Goal: Information Seeking & Learning: Check status

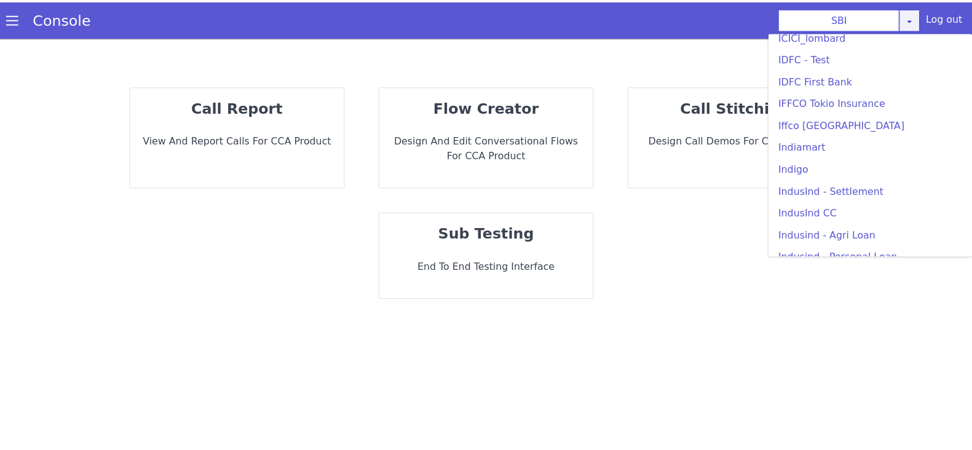
scroll to position [1460, 0]
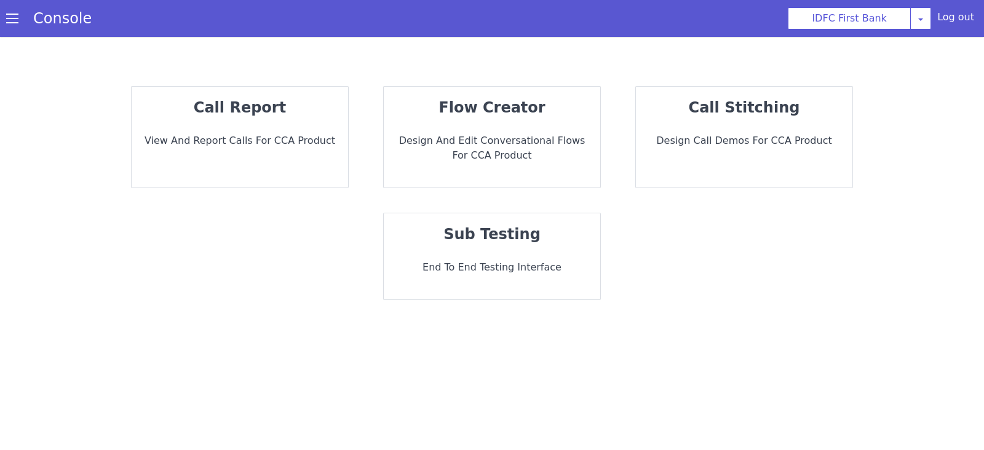
click at [267, 140] on p "View and report calls for CCA Product" at bounding box center [239, 140] width 197 height 15
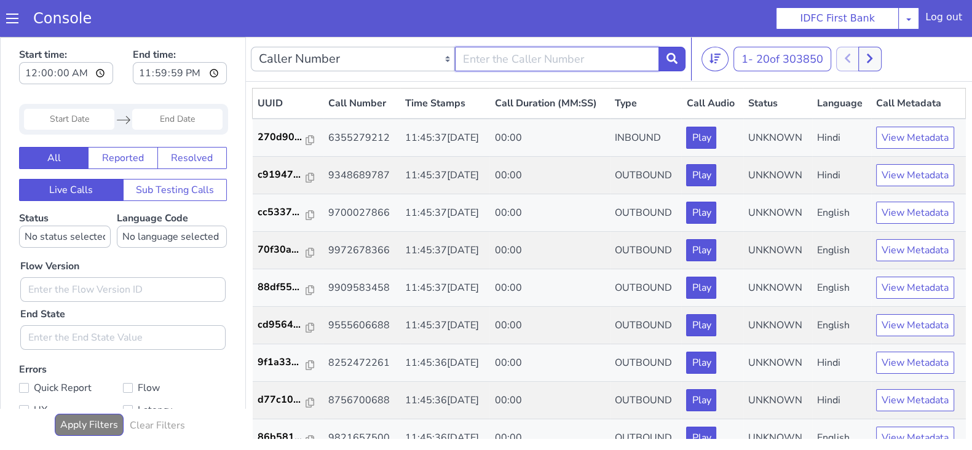
click at [592, 58] on input "text" at bounding box center [557, 59] width 204 height 25
click at [81, 120] on input "Start Date" at bounding box center [69, 119] width 90 height 21
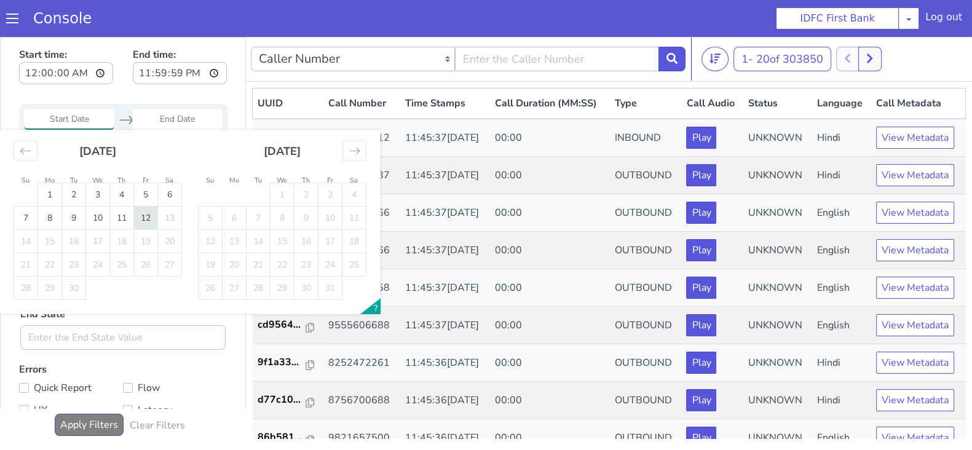
click at [143, 225] on td "12" at bounding box center [146, 218] width 24 height 23
type input "12 Sep 2025"
click at [180, 116] on input "End Date" at bounding box center [177, 119] width 90 height 21
click at [151, 216] on td "12" at bounding box center [146, 218] width 24 height 23
type input "12 Sep 2025"
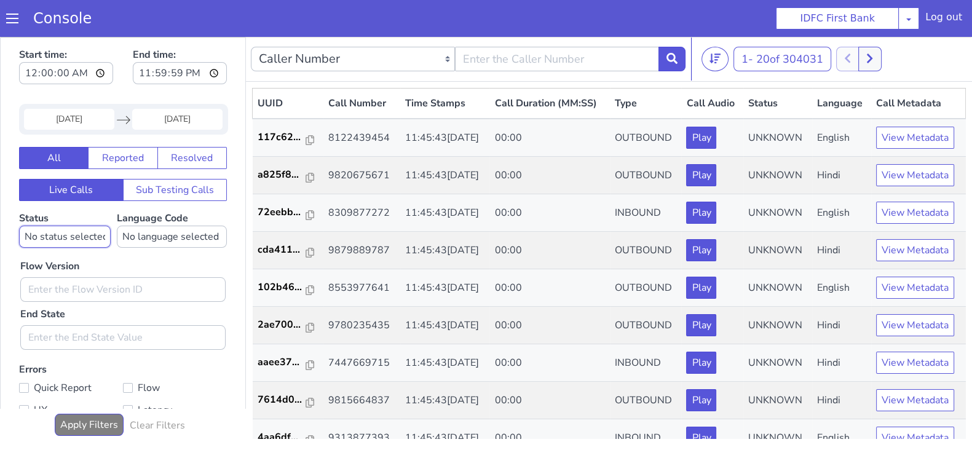
click at [86, 233] on select "No status selected HANGUP USER_HANGUP TRANSFER UNKNOWN" at bounding box center [65, 237] width 92 height 22
click at [480, 47] on input "text" at bounding box center [557, 59] width 204 height 25
type input "7010708442"
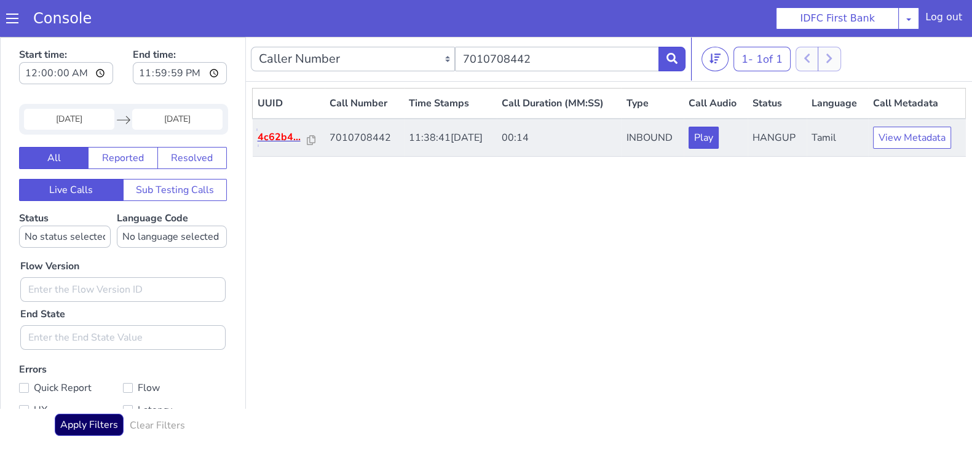
click at [277, 132] on p "4c62b4..." at bounding box center [283, 137] width 50 height 15
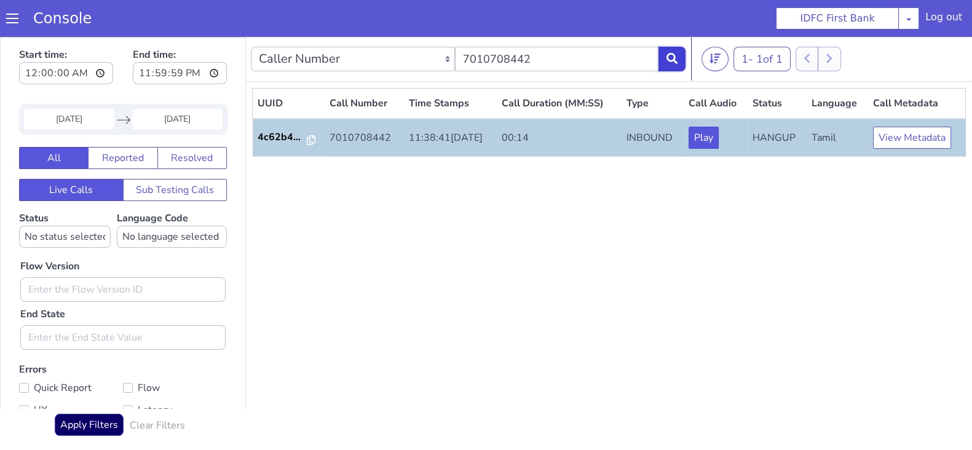
click at [672, 58] on icon at bounding box center [672, 58] width 11 height 11
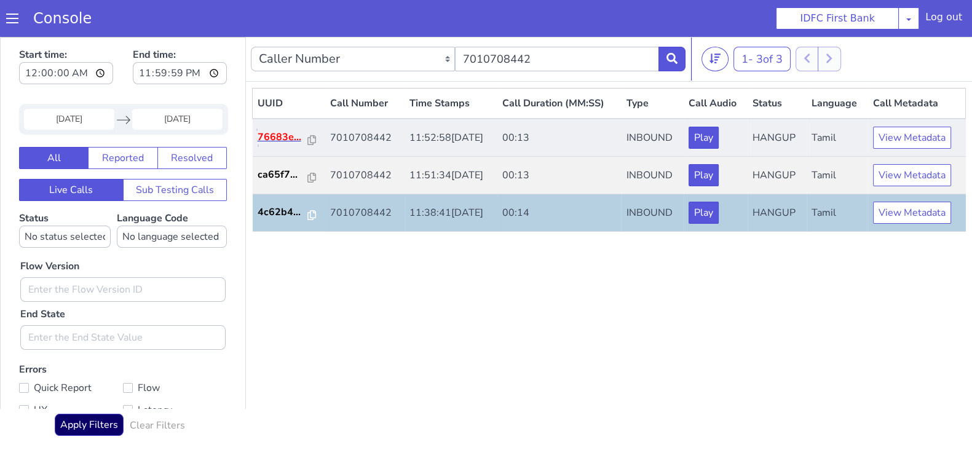
click at [288, 133] on p "76683e..." at bounding box center [283, 137] width 51 height 15
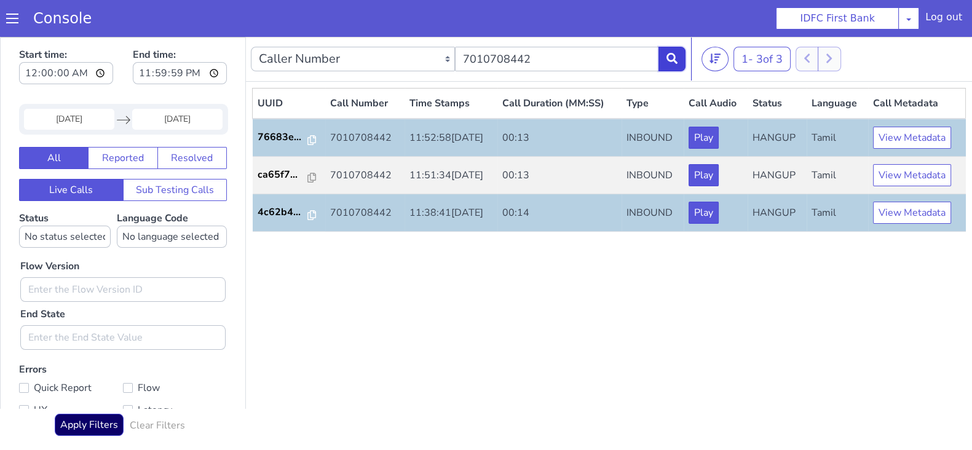
click at [668, 55] on icon at bounding box center [672, 58] width 11 height 11
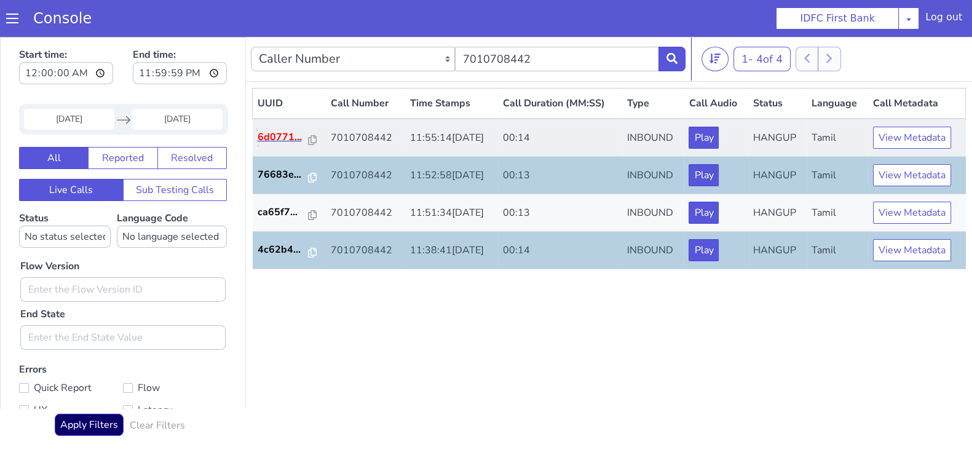
click at [285, 130] on p "6d0771..." at bounding box center [284, 137] width 52 height 15
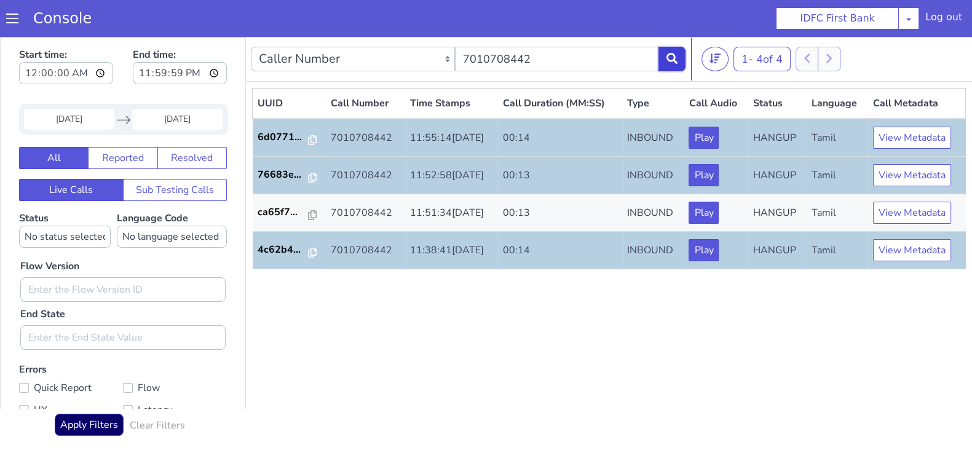
click at [679, 53] on button at bounding box center [672, 59] width 27 height 25
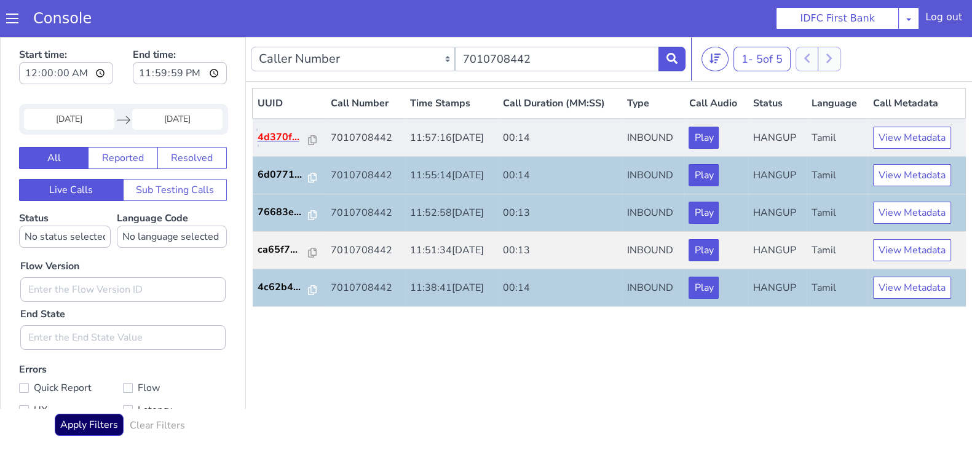
click at [264, 133] on p "4d370f..." at bounding box center [284, 137] width 52 height 15
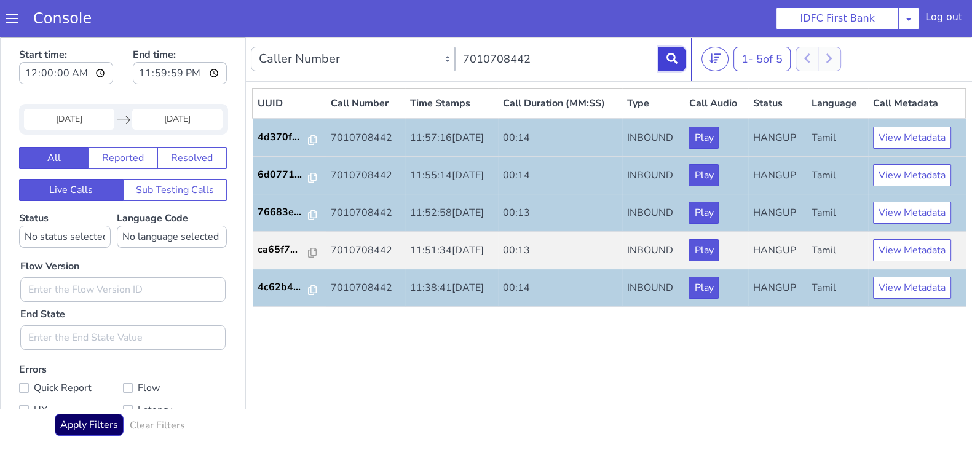
click at [675, 60] on icon at bounding box center [672, 58] width 11 height 11
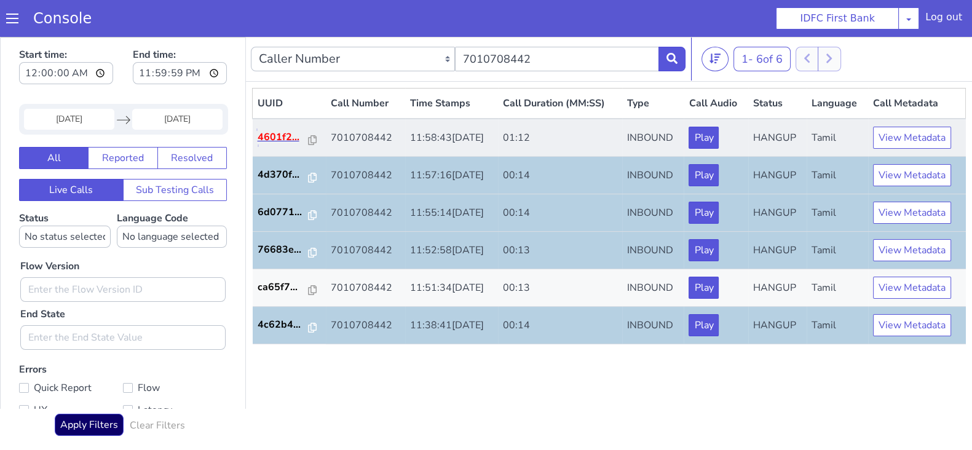
click at [285, 133] on p "4601f2..." at bounding box center [284, 137] width 52 height 15
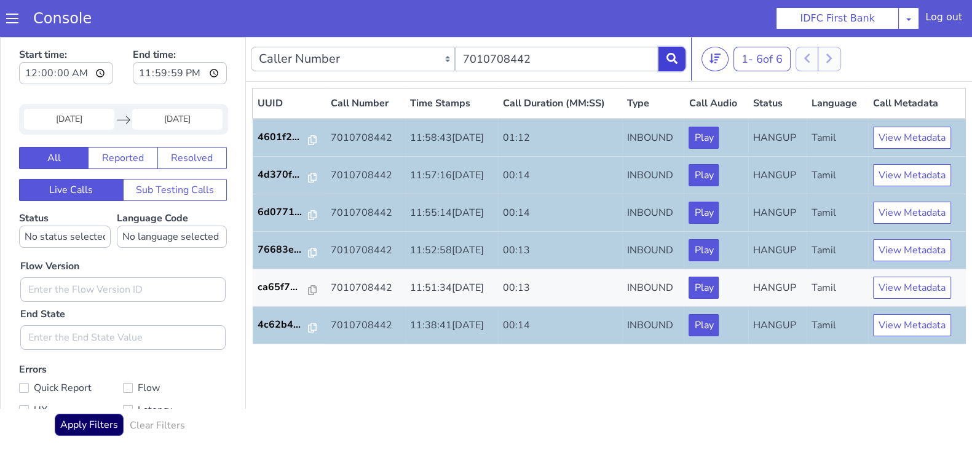
click at [678, 63] on button at bounding box center [672, 59] width 27 height 25
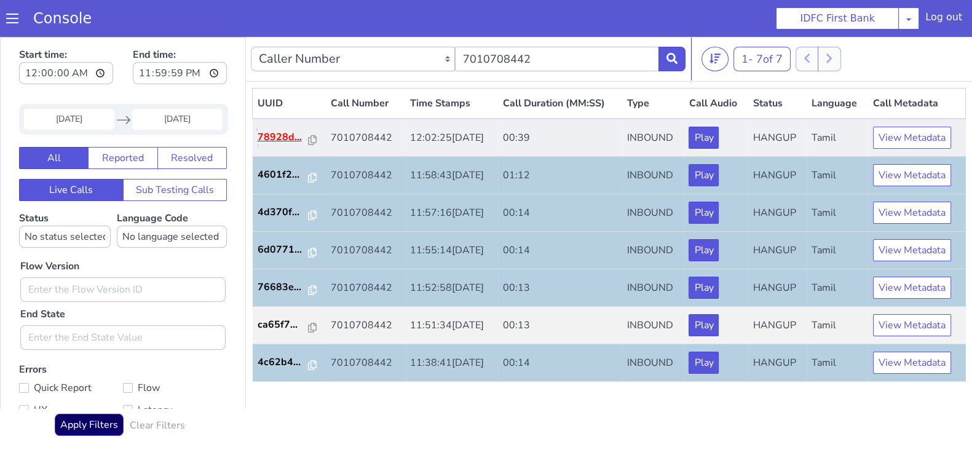
click at [280, 138] on p "78928d..." at bounding box center [284, 137] width 52 height 15
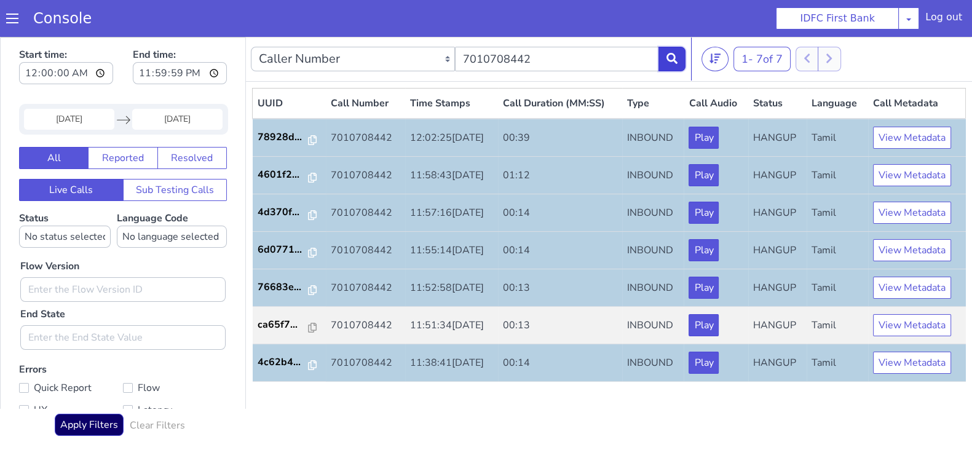
click at [667, 67] on button at bounding box center [672, 59] width 27 height 25
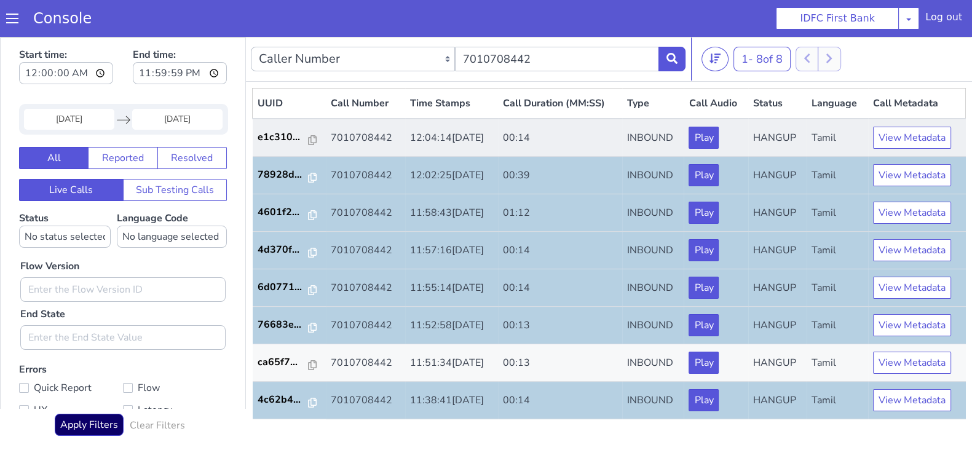
click at [264, 146] on td "e1c310..." at bounding box center [290, 138] width 74 height 38
click at [280, 135] on p "e1c310..." at bounding box center [284, 137] width 52 height 15
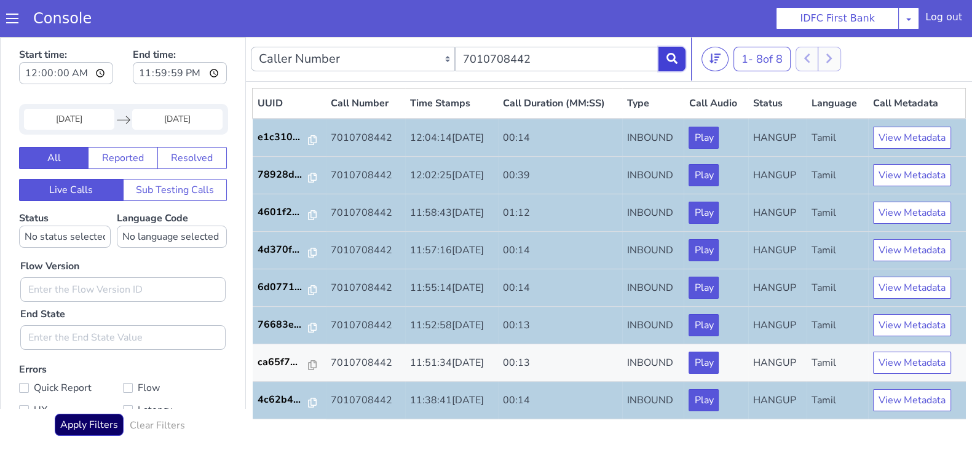
click at [678, 52] on button at bounding box center [672, 59] width 27 height 25
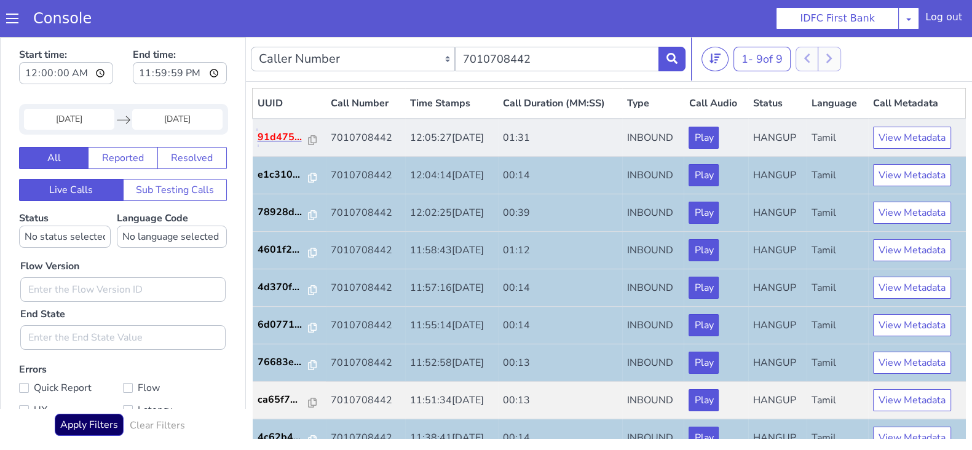
click at [284, 138] on p "91d475..." at bounding box center [284, 137] width 52 height 15
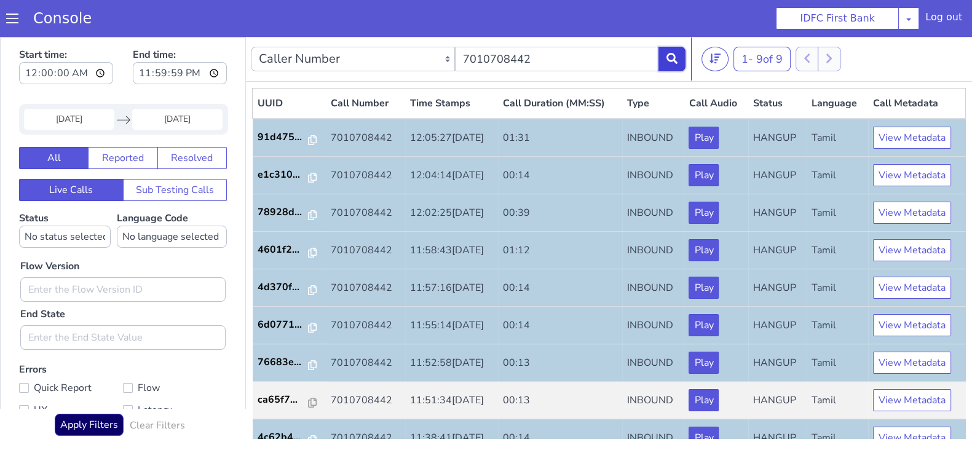
click at [670, 63] on icon at bounding box center [672, 58] width 11 height 11
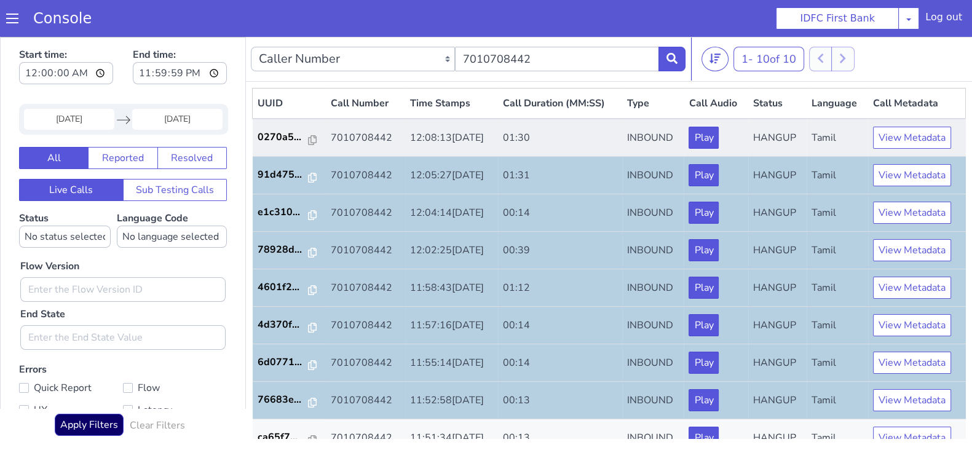
click at [276, 128] on td "0270a5..." at bounding box center [290, 138] width 74 height 38
click at [266, 141] on p "0270a5..." at bounding box center [284, 137] width 52 height 15
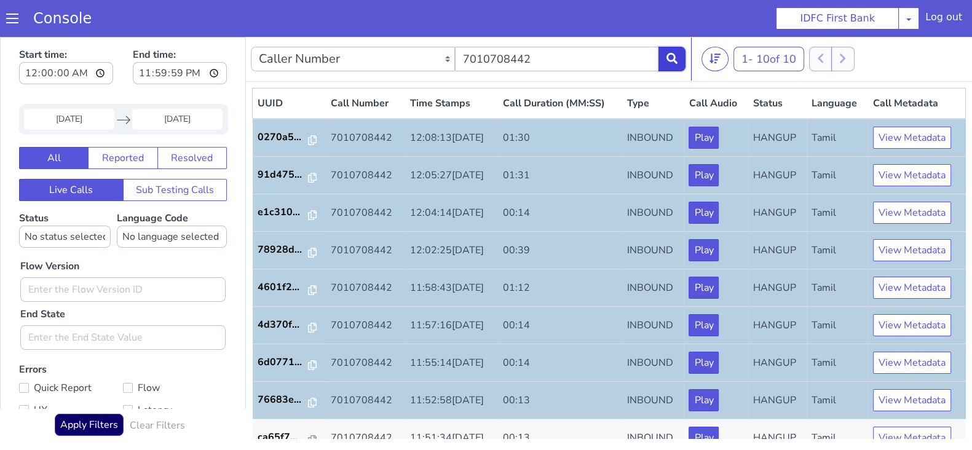
click at [676, 54] on icon at bounding box center [672, 58] width 11 height 11
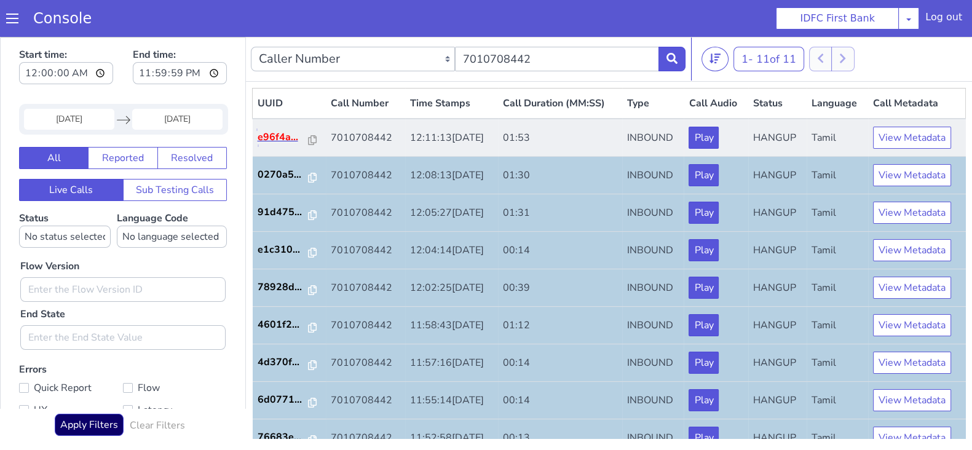
click at [278, 133] on p "e96f4a..." at bounding box center [284, 137] width 52 height 15
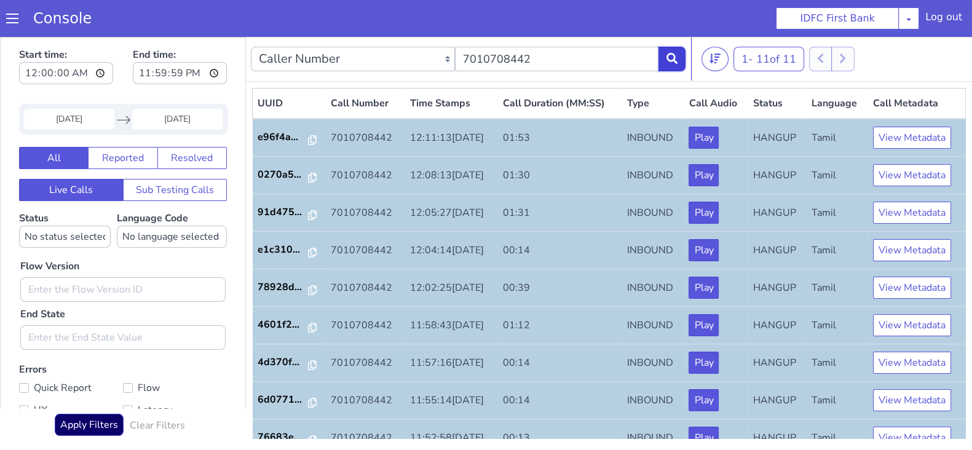
click at [674, 66] on button at bounding box center [672, 59] width 27 height 25
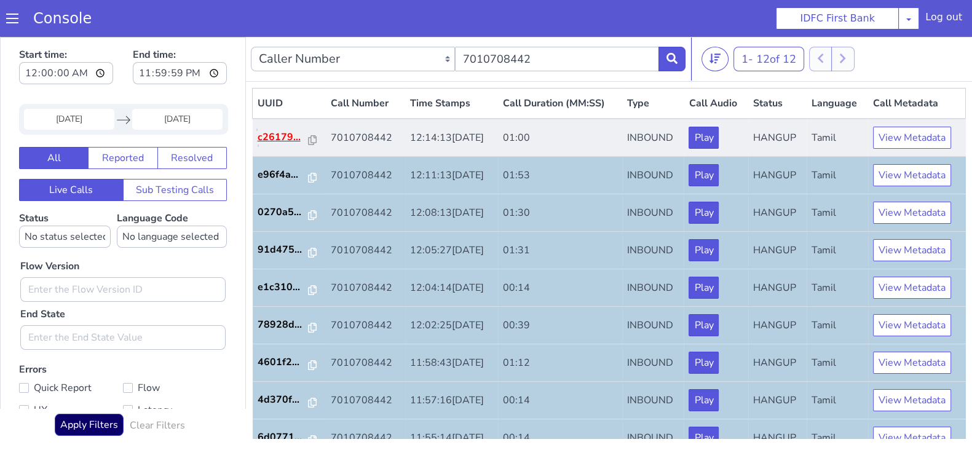
click at [275, 141] on p "c26179..." at bounding box center [284, 137] width 52 height 15
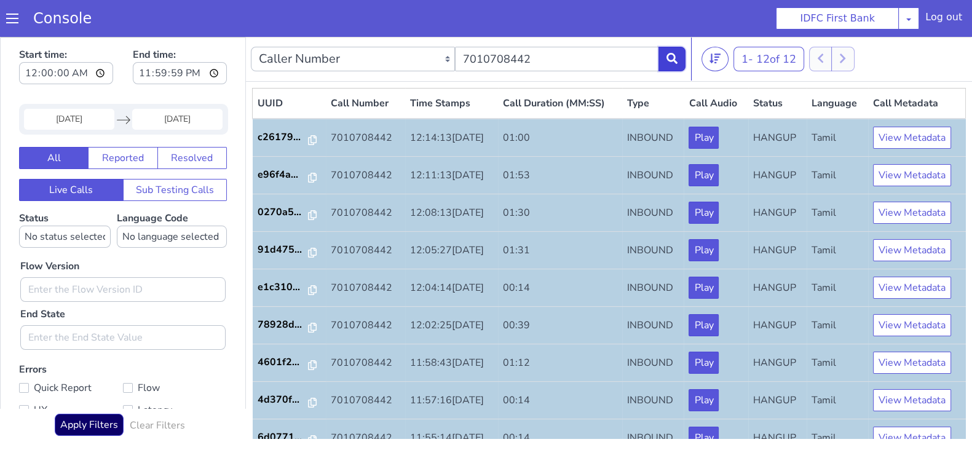
click at [670, 57] on icon at bounding box center [672, 58] width 11 height 11
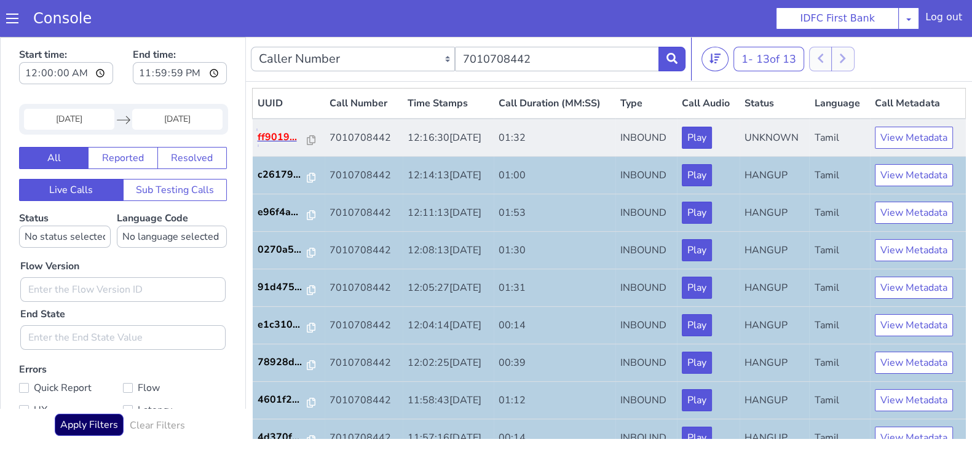
click at [271, 130] on p "ff9019..." at bounding box center [283, 137] width 50 height 15
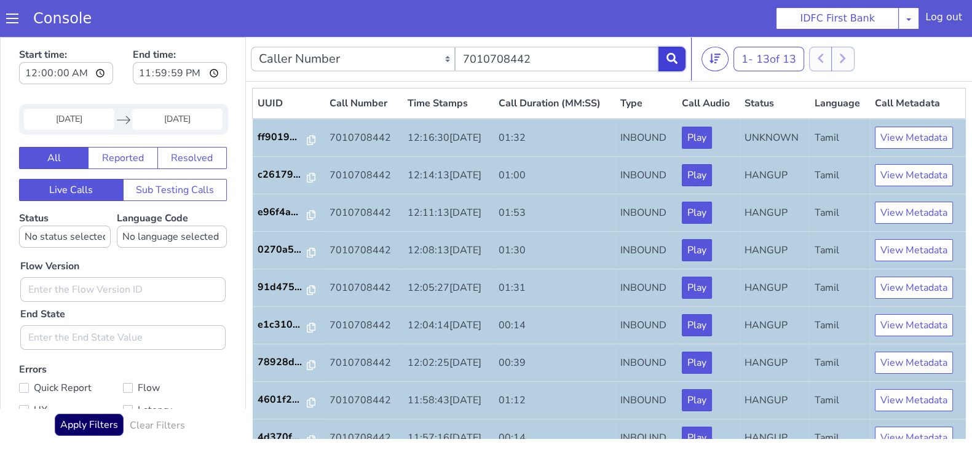
drag, startPoint x: 670, startPoint y: 57, endPoint x: 665, endPoint y: 76, distance: 19.9
click at [670, 56] on icon at bounding box center [672, 58] width 11 height 11
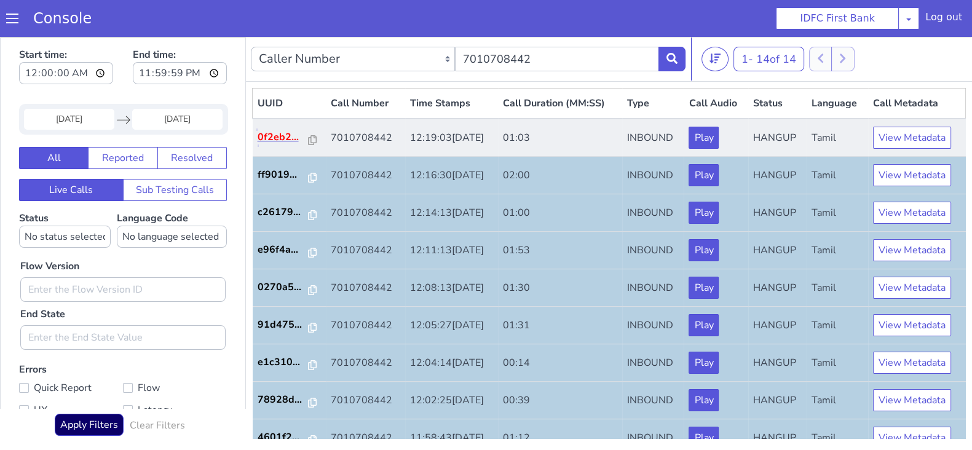
click at [274, 130] on p "0f2eb2..." at bounding box center [284, 137] width 52 height 15
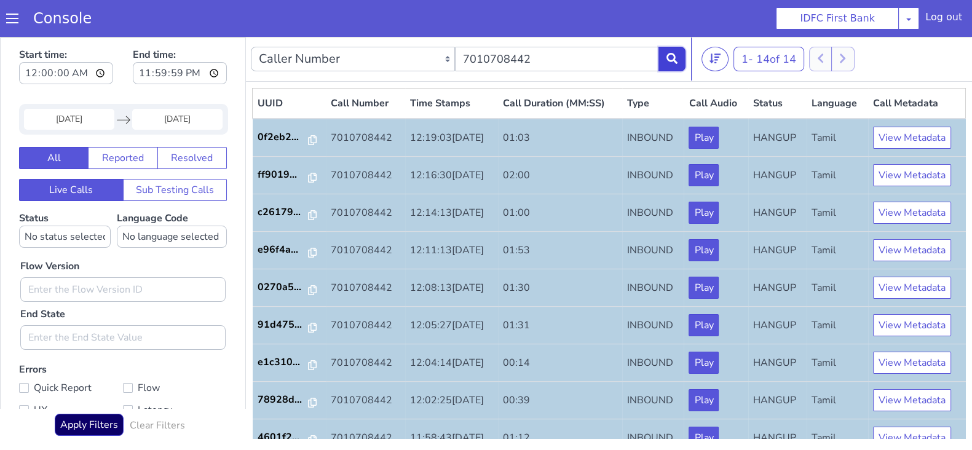
click at [676, 66] on button at bounding box center [672, 59] width 27 height 25
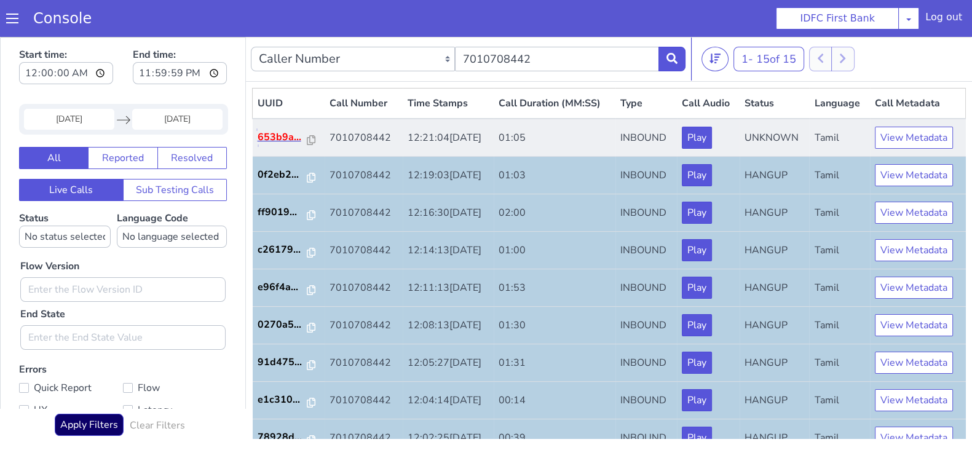
click at [276, 136] on p "653b9a..." at bounding box center [283, 137] width 50 height 15
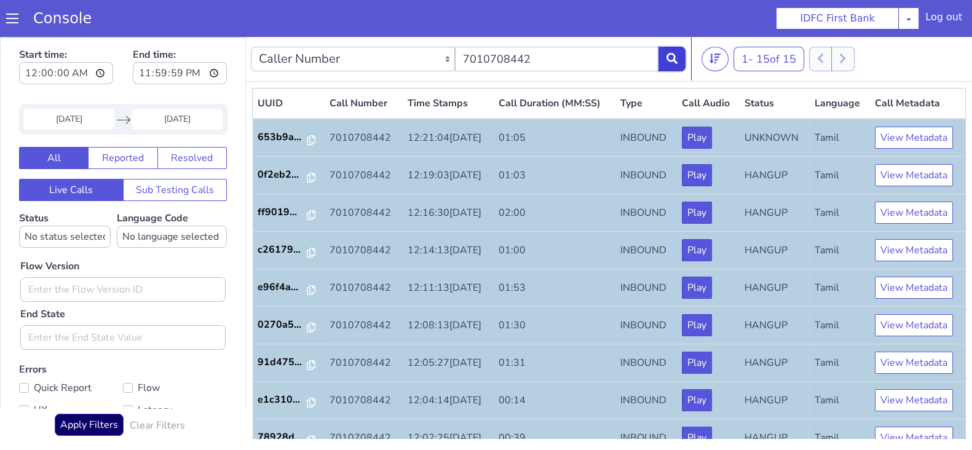
click at [673, 64] on button at bounding box center [672, 59] width 27 height 25
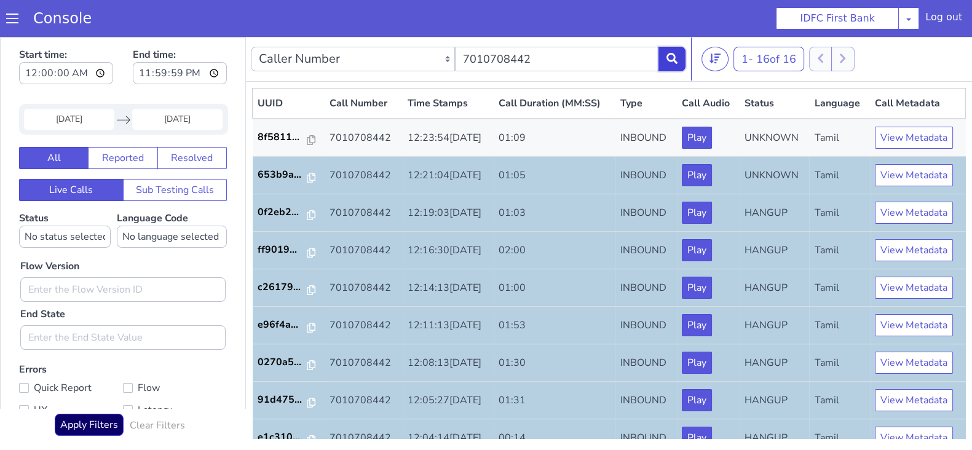
click at [676, 61] on icon at bounding box center [672, 58] width 11 height 11
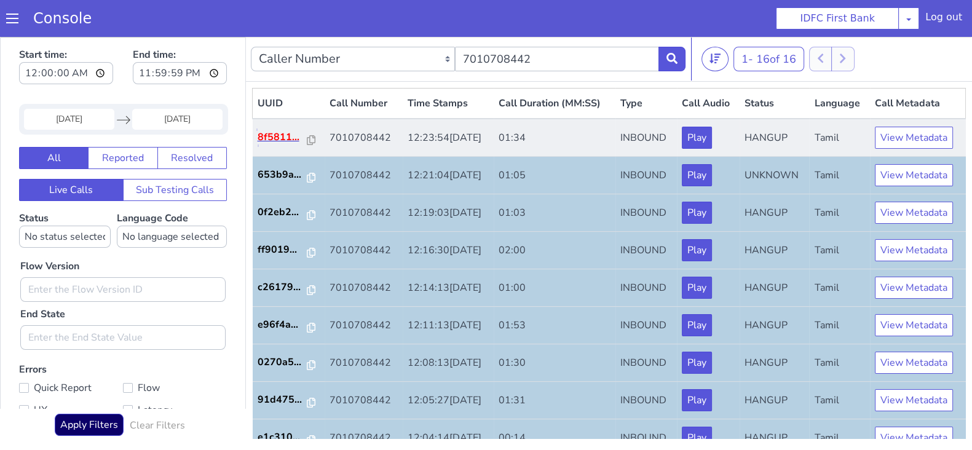
click at [274, 138] on p "8f5811..." at bounding box center [283, 137] width 50 height 15
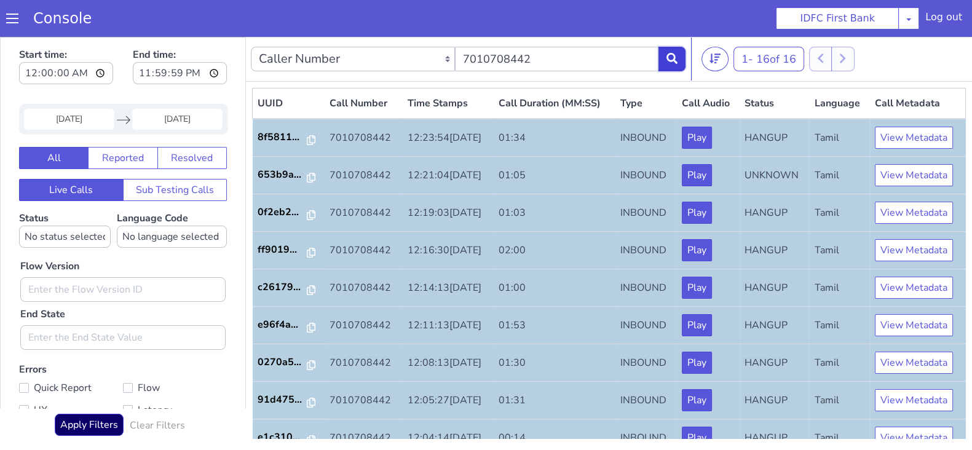
click at [681, 53] on button at bounding box center [672, 59] width 27 height 25
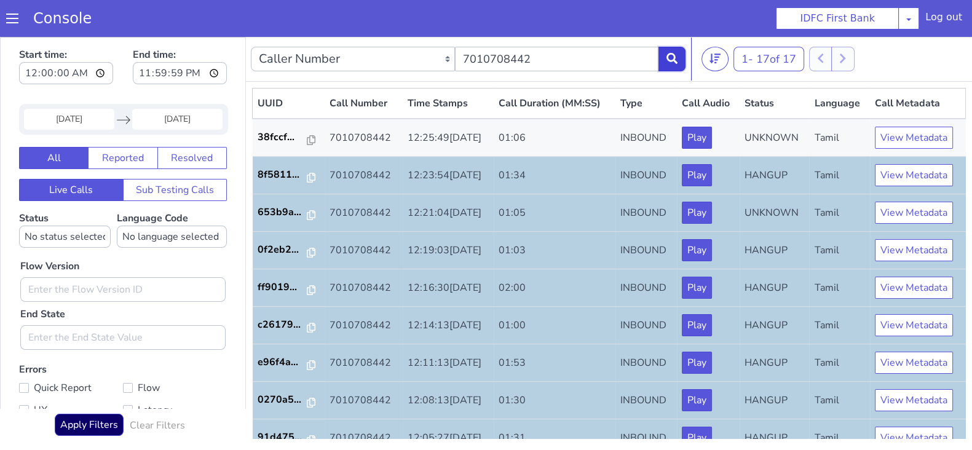
click at [680, 48] on button at bounding box center [672, 59] width 27 height 25
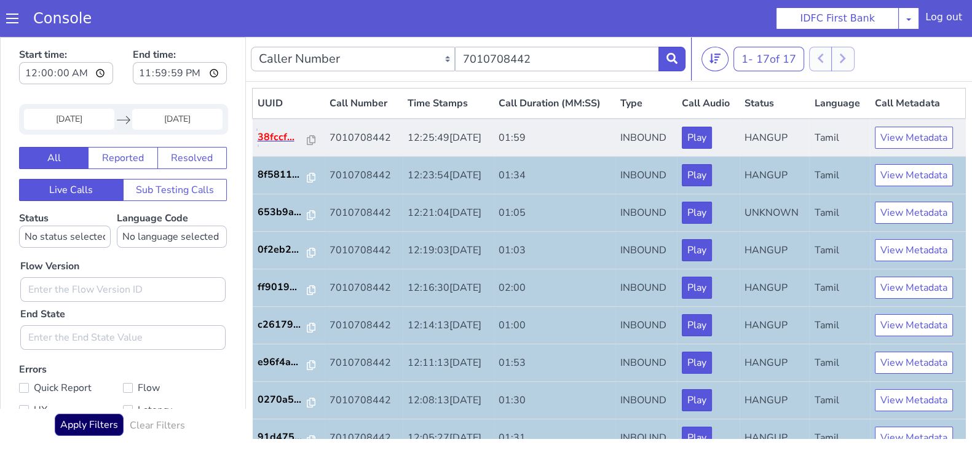
click at [279, 133] on p "38fccf..." at bounding box center [283, 137] width 50 height 15
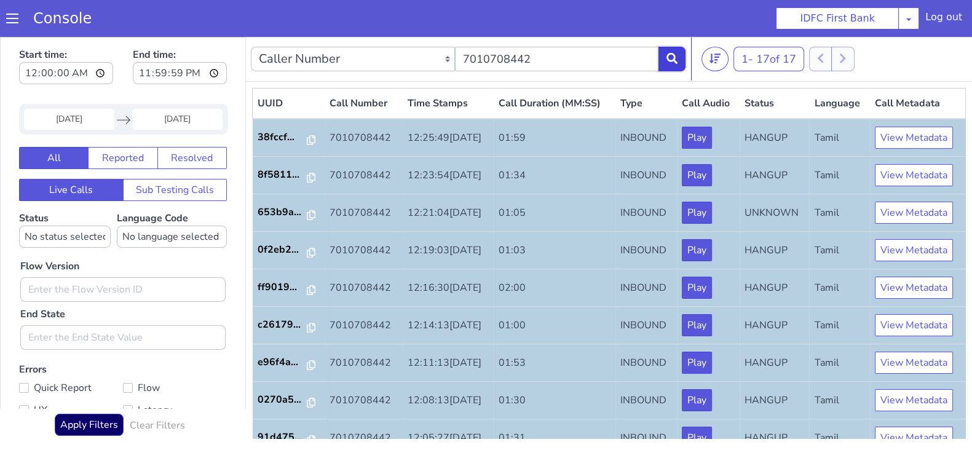
click at [674, 60] on icon at bounding box center [672, 58] width 11 height 11
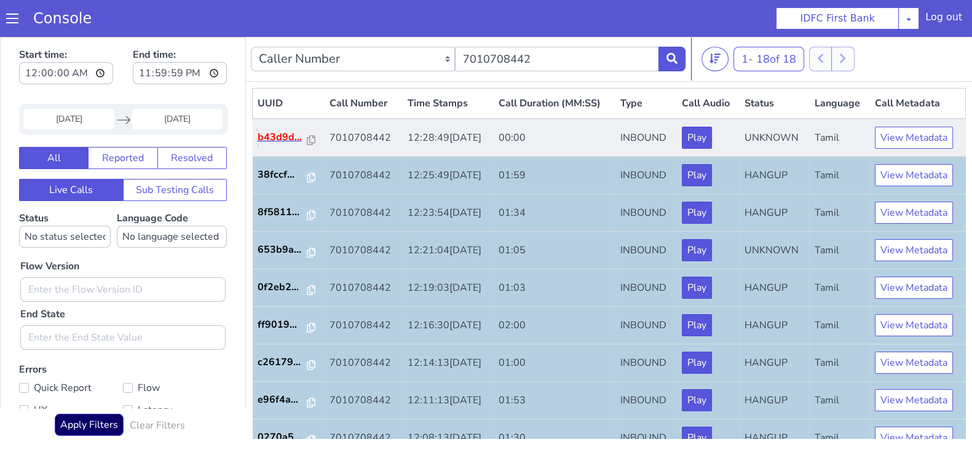
click at [269, 133] on p "b43d9d..." at bounding box center [283, 137] width 50 height 15
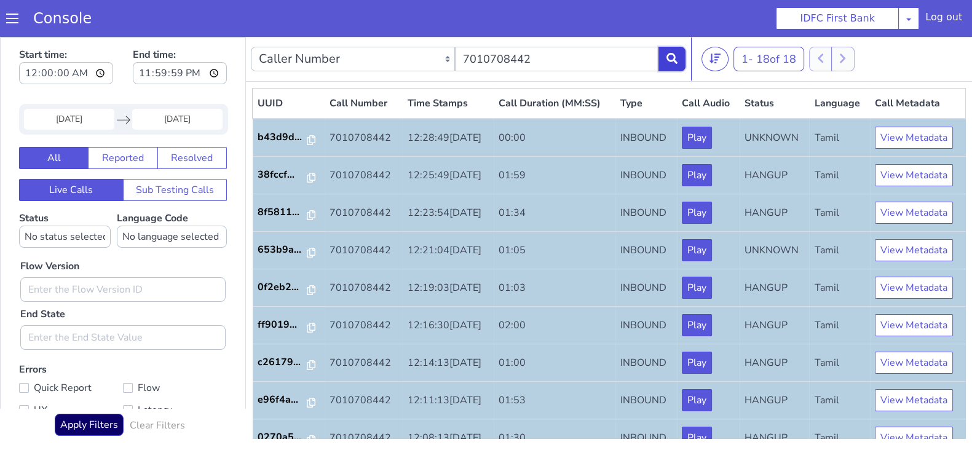
click at [676, 57] on icon at bounding box center [672, 58] width 11 height 11
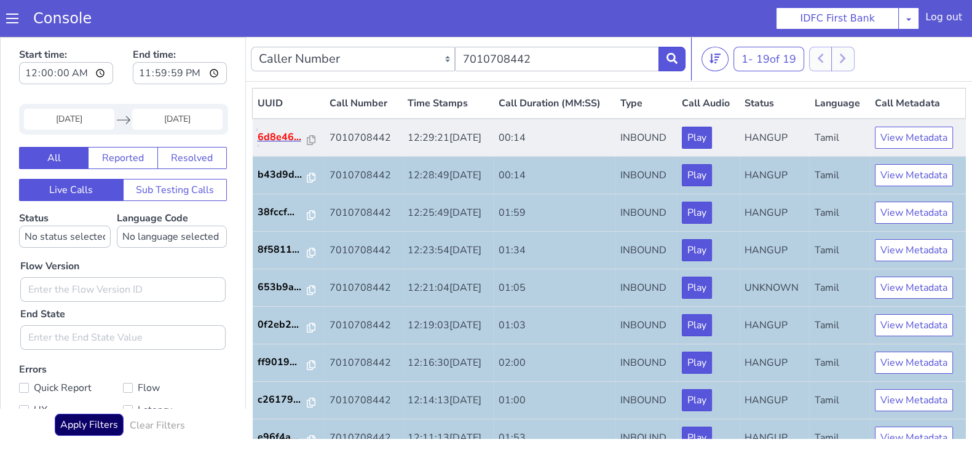
click at [282, 140] on p "6d8e46..." at bounding box center [283, 137] width 50 height 15
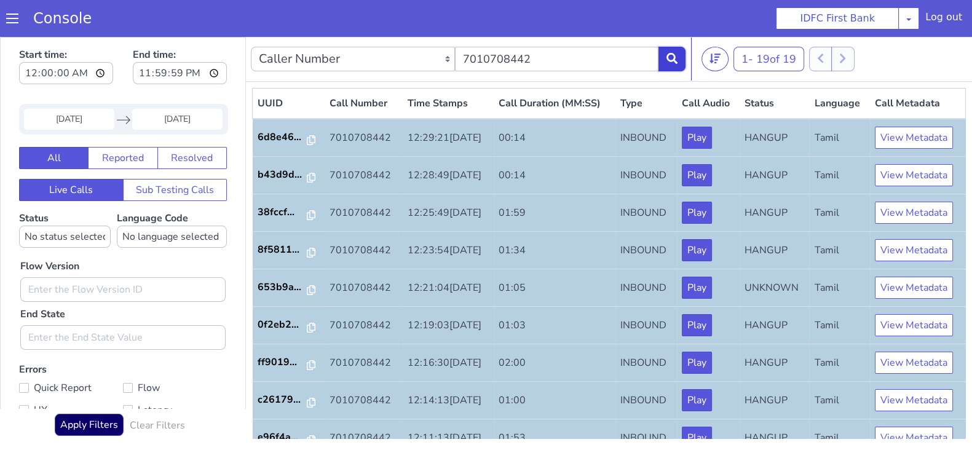
click at [669, 63] on icon at bounding box center [672, 58] width 11 height 11
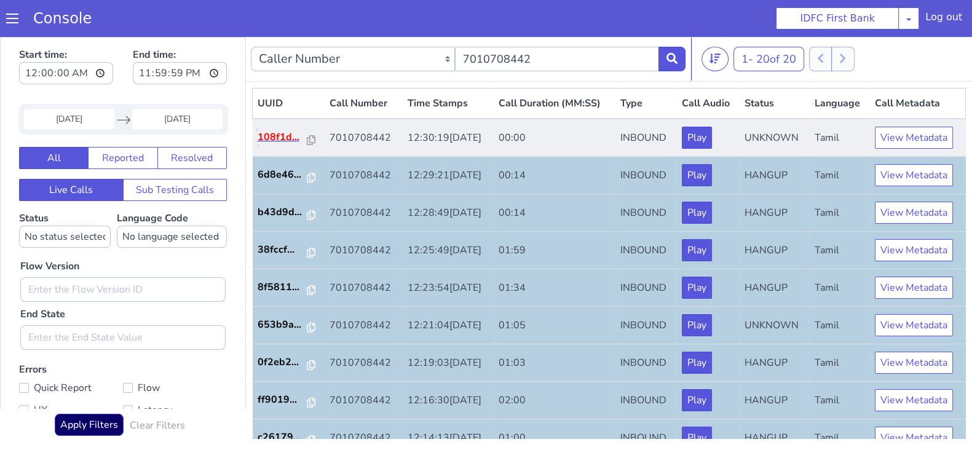
click at [275, 140] on p "108f1d..." at bounding box center [283, 137] width 50 height 15
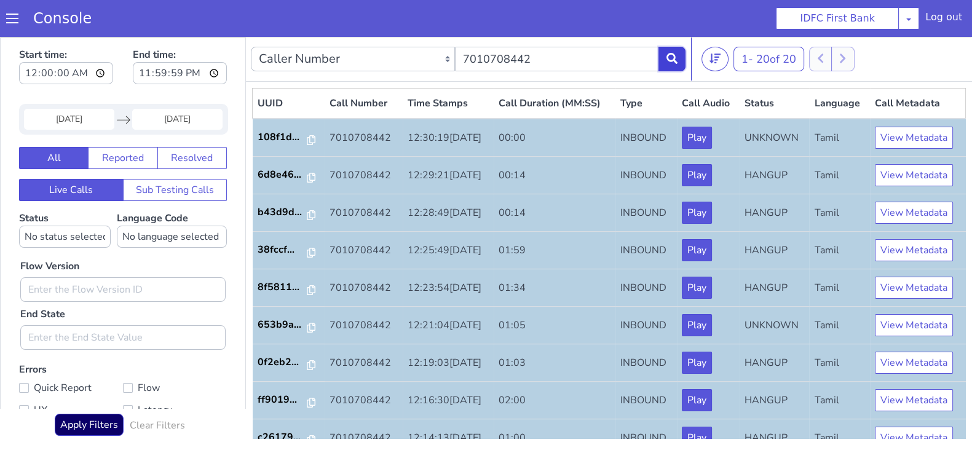
click at [672, 53] on icon at bounding box center [672, 58] width 11 height 11
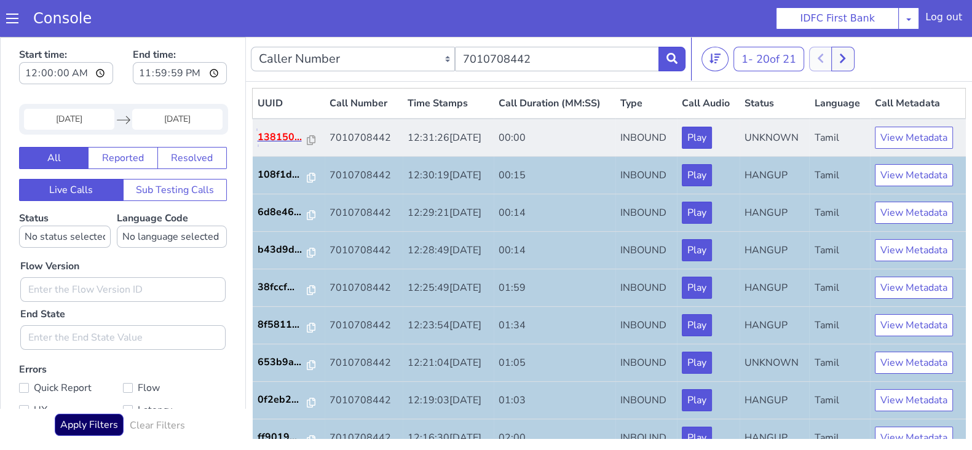
click at [274, 140] on p "138150..." at bounding box center [283, 137] width 50 height 15
